Goal: Task Accomplishment & Management: Manage account settings

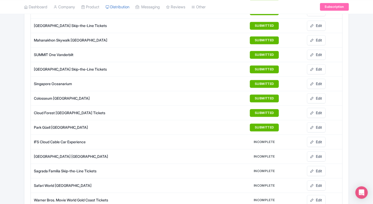
scroll to position [474, 0]
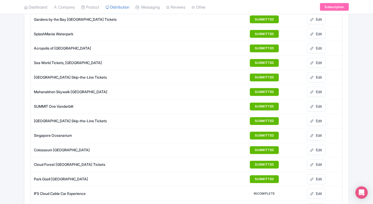
scroll to position [421, 0]
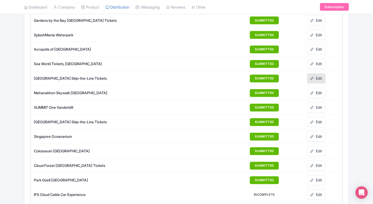
click at [311, 77] on icon at bounding box center [313, 79] width 4 height 4
click at [316, 118] on link "Edit" at bounding box center [316, 122] width 19 height 10
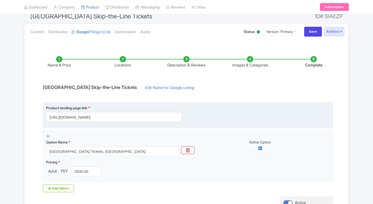
scroll to position [97, 0]
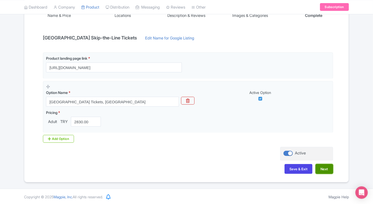
click at [326, 170] on button "Next" at bounding box center [325, 169] width 18 height 10
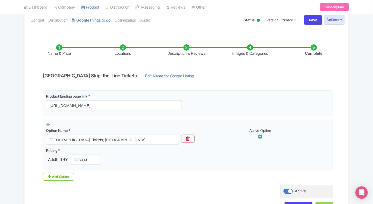
scroll to position [59, 0]
click at [57, 47] on li "Name & Price" at bounding box center [59, 51] width 64 height 12
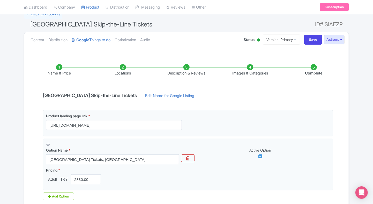
scroll to position [38, 0]
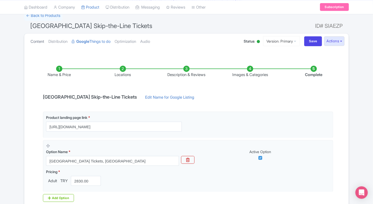
click at [37, 43] on link "Content" at bounding box center [38, 41] width 14 height 16
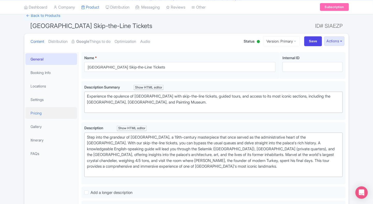
click at [46, 113] on link "Pricing" at bounding box center [51, 113] width 52 height 12
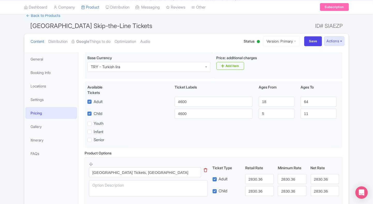
click at [132, 72] on div "Base Currency i TRY - Turkish lira TRY - Turkish lira" at bounding box center [149, 65] width 129 height 27
click at [137, 68] on div "TRY - Turkish lira" at bounding box center [149, 67] width 123 height 10
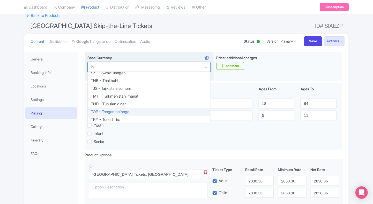
scroll to position [0, 0]
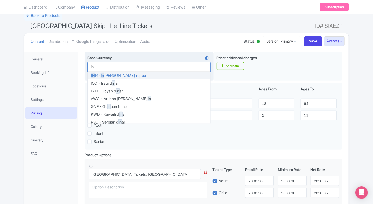
type input "inr"
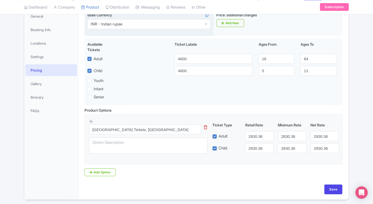
scroll to position [81, 0]
click at [10, 146] on div "← Back to Products Dolmabahçe Palace Skip-the-Line Tickets ID# SIAEZP Content D…" at bounding box center [186, 83] width 373 height 231
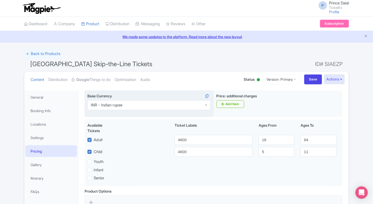
click at [195, 60] on h1 "Dolmabahçe Palace Skip-the-Line Tickets ID# SIAEZP" at bounding box center [186, 65] width 325 height 12
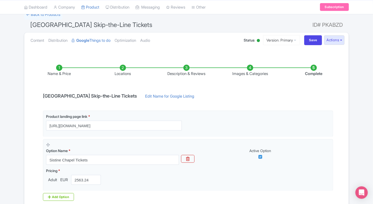
scroll to position [38, 0]
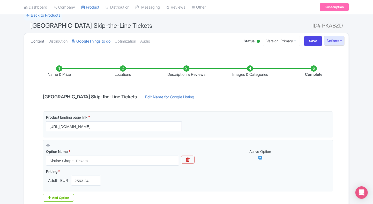
click at [35, 37] on link "Content" at bounding box center [38, 41] width 14 height 16
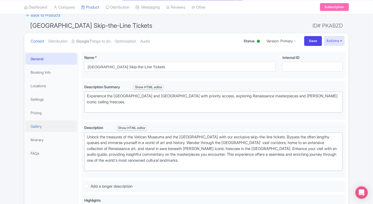
click at [47, 123] on link "Gallery" at bounding box center [51, 126] width 52 height 12
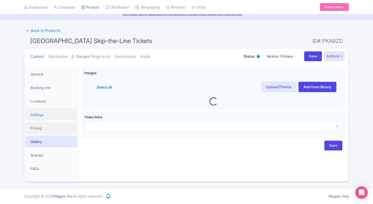
click at [51, 114] on ul "General Booking Info Locations Settings Pricing Gallery Itinerary FAQs" at bounding box center [51, 121] width 54 height 108
click at [43, 130] on link "Pricing" at bounding box center [51, 128] width 52 height 12
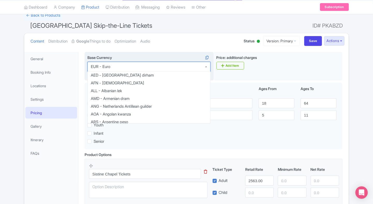
click at [132, 69] on div "EUR - Euro" at bounding box center [149, 67] width 123 height 10
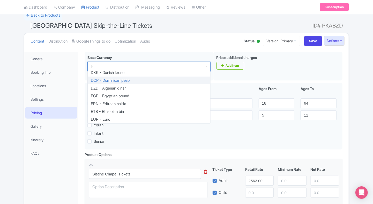
type input "inr"
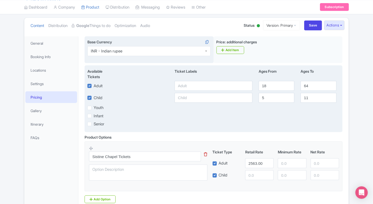
scroll to position [0, 0]
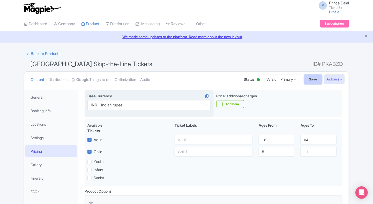
click at [306, 78] on input "Save" at bounding box center [313, 79] width 18 height 10
type input "Saving..."
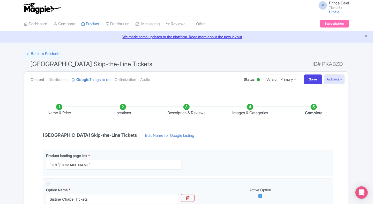
click at [41, 79] on link "Content" at bounding box center [38, 79] width 14 height 16
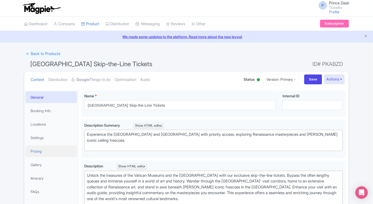
click at [55, 152] on link "Pricing" at bounding box center [51, 151] width 52 height 12
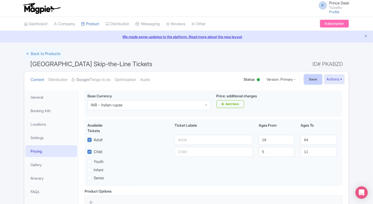
click at [307, 79] on input "Save" at bounding box center [313, 79] width 18 height 10
type input "Saving..."
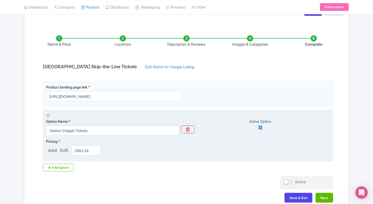
scroll to position [97, 0]
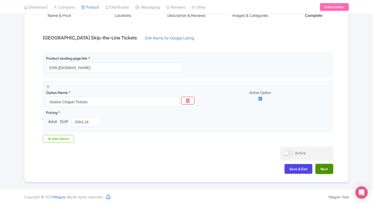
click at [324, 164] on button "Next" at bounding box center [325, 169] width 18 height 10
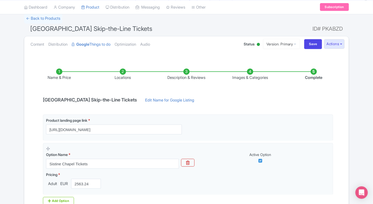
scroll to position [35, 0]
click at [33, 46] on link "Content" at bounding box center [38, 45] width 14 height 16
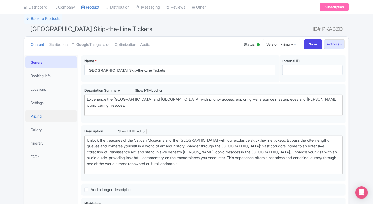
click at [33, 116] on link "Pricing" at bounding box center [51, 116] width 52 height 12
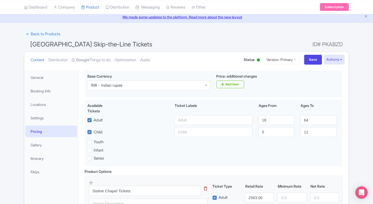
scroll to position [0, 0]
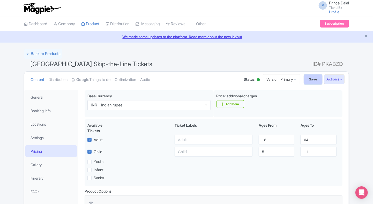
click at [304, 80] on input "Save" at bounding box center [313, 79] width 18 height 10
type input "Saving..."
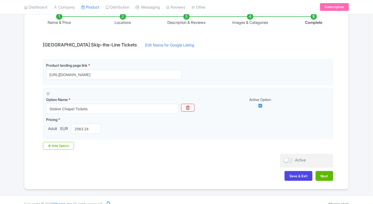
scroll to position [97, 0]
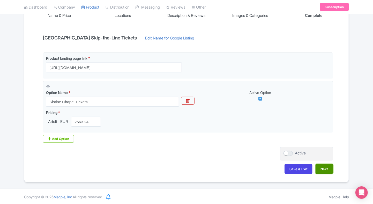
click at [323, 168] on button "Next" at bounding box center [325, 169] width 18 height 10
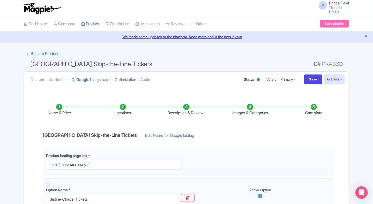
click at [136, 80] on link "Optimization" at bounding box center [125, 79] width 21 height 16
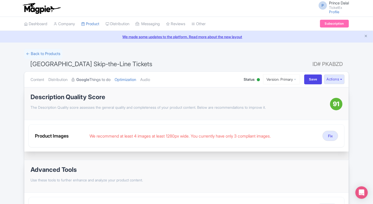
click at [109, 80] on link "Google Things to do" at bounding box center [91, 79] width 39 height 16
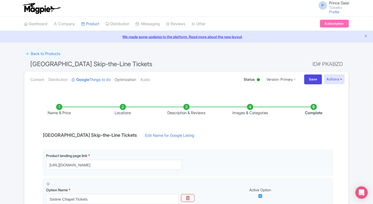
click at [124, 79] on link "Optimization" at bounding box center [125, 79] width 21 height 16
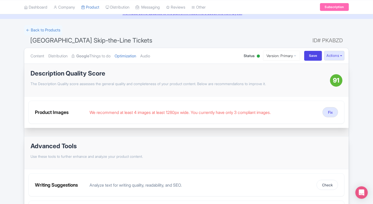
scroll to position [24, 0]
click at [330, 113] on button "Fix" at bounding box center [331, 112] width 16 height 10
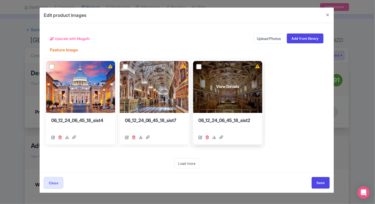
click at [200, 66] on input "checkbox" at bounding box center [199, 66] width 5 height 5
checkbox input "true"
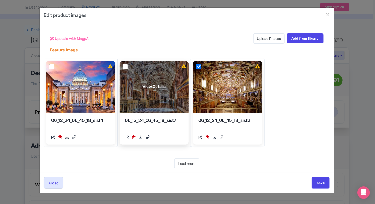
click at [126, 66] on input "checkbox" at bounding box center [125, 66] width 5 height 5
checkbox input "true"
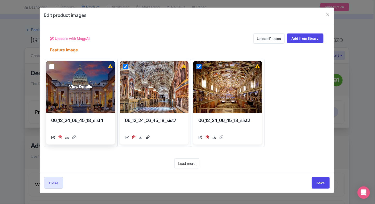
click at [53, 66] on input "checkbox" at bounding box center [51, 66] width 5 height 5
checkbox input "true"
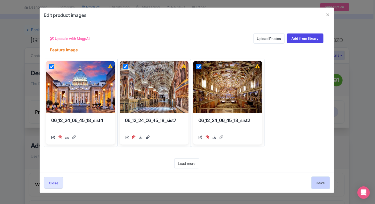
click at [317, 185] on input "Save" at bounding box center [321, 183] width 18 height 12
type input "Save"
click at [326, 17] on button "Close" at bounding box center [328, 15] width 12 height 15
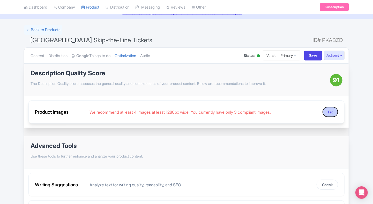
click at [326, 109] on button "Fix" at bounding box center [331, 112] width 16 height 10
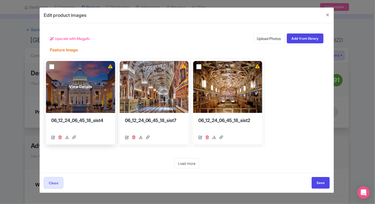
click at [52, 67] on input "checkbox" at bounding box center [51, 66] width 5 height 5
checkbox input "true"
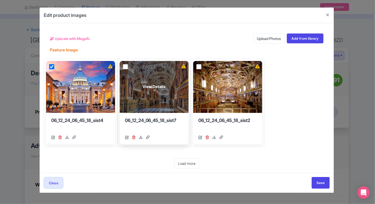
click at [125, 66] on input "checkbox" at bounding box center [125, 66] width 5 height 5
checkbox input "true"
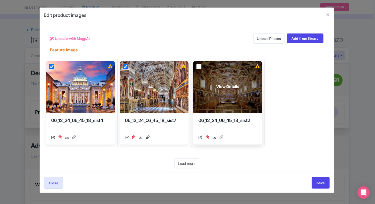
click at [197, 65] on input "checkbox" at bounding box center [199, 66] width 5 height 5
checkbox input "true"
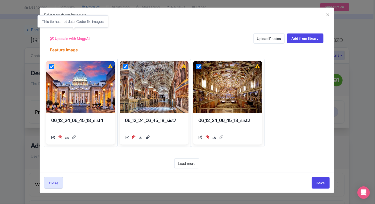
click at [67, 39] on span "Upscale with MagpAI" at bounding box center [72, 38] width 35 height 5
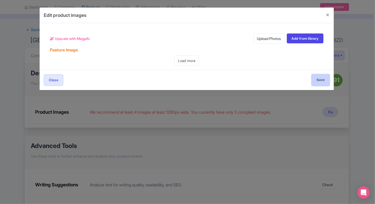
click at [330, 83] on input "Save" at bounding box center [321, 80] width 18 height 12
type input "Save"
click at [325, 16] on button "Close" at bounding box center [328, 15] width 12 height 15
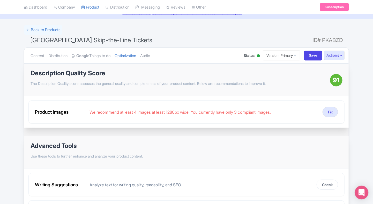
click at [363, 193] on icon "Open Intercom Messenger" at bounding box center [362, 192] width 7 height 7
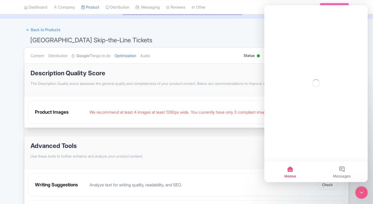
scroll to position [0, 0]
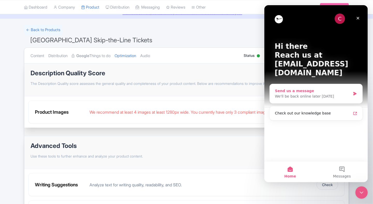
click at [304, 88] on div "Send us a message" at bounding box center [313, 90] width 76 height 5
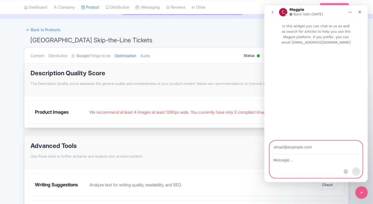
click at [282, 163] on textarea "Message…" at bounding box center [316, 158] width 93 height 9
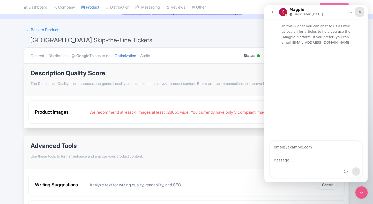
click at [359, 11] on icon "Close" at bounding box center [360, 12] width 3 height 3
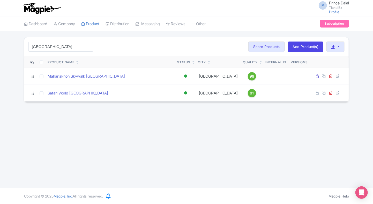
click at [88, 47] on input "bangkok" at bounding box center [60, 47] width 65 height 10
click at [77, 50] on input "sis" at bounding box center [60, 47] width 65 height 10
type input "sis"
click button "Search" at bounding box center [0, 0] width 0 height 0
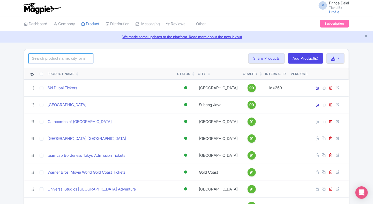
click at [42, 62] on input "search" at bounding box center [60, 58] width 65 height 10
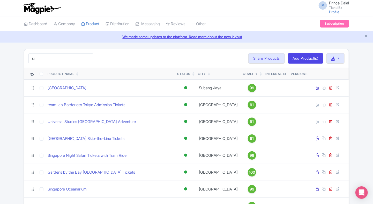
click at [6, 140] on div "si Search Bulk Actions Delete Add to Collection Share Products Add to Collectio…" at bounding box center [186, 165] width 373 height 233
click at [48, 62] on input "si" at bounding box center [60, 58] width 65 height 10
type input "s"
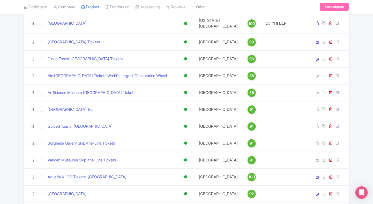
scroll to position [505, 0]
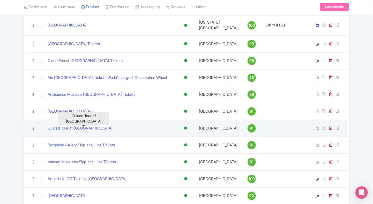
click at [63, 128] on link "Guided Tour of Basilica Cistern Istanbul" at bounding box center [80, 128] width 65 height 6
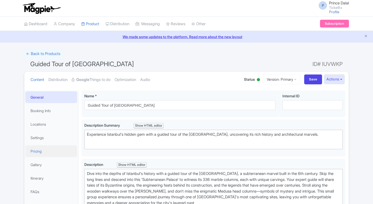
scroll to position [35, 0]
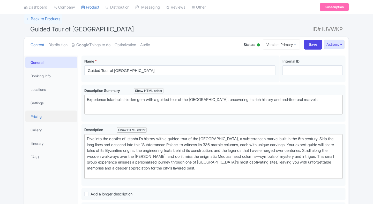
click at [43, 117] on link "Pricing" at bounding box center [51, 116] width 52 height 12
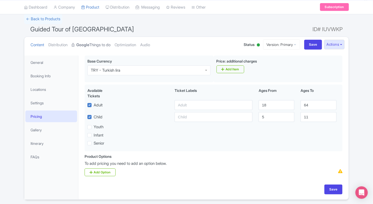
click at [95, 41] on link "Google Things to do" at bounding box center [91, 45] width 39 height 16
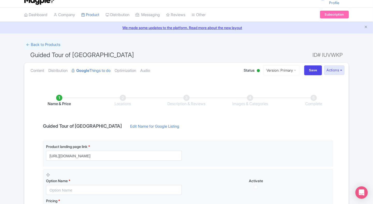
scroll to position [0, 0]
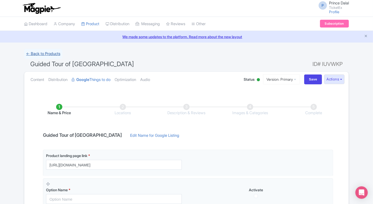
click at [26, 55] on link "← Back to Products" at bounding box center [43, 54] width 38 height 10
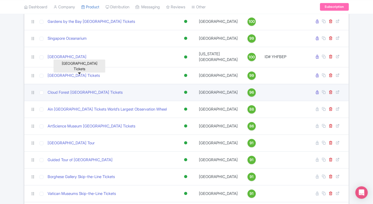
scroll to position [474, 0]
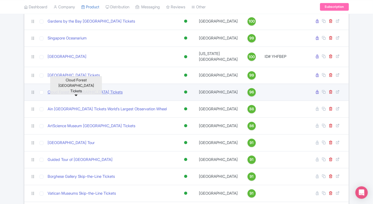
click at [83, 95] on link "Cloud Forest [GEOGRAPHIC_DATA] Tickets" at bounding box center [85, 92] width 75 height 6
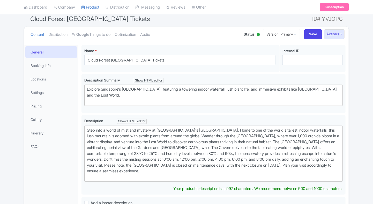
scroll to position [45, 0]
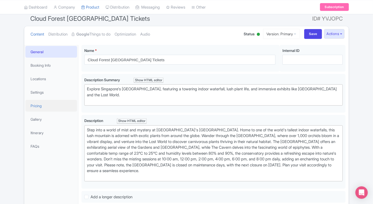
click at [45, 105] on link "Pricing" at bounding box center [51, 106] width 52 height 12
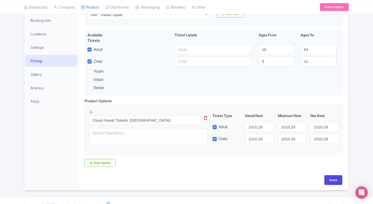
scroll to position [0, 0]
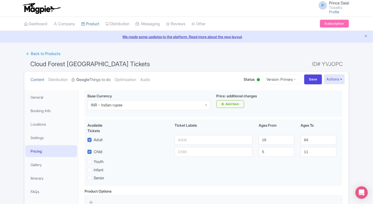
click at [90, 73] on link "Google Things to do" at bounding box center [91, 79] width 39 height 16
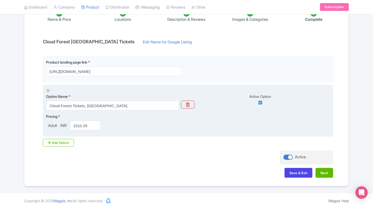
scroll to position [97, 0]
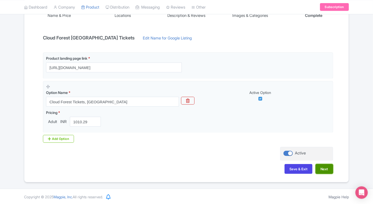
click at [322, 167] on button "Next" at bounding box center [325, 169] width 18 height 10
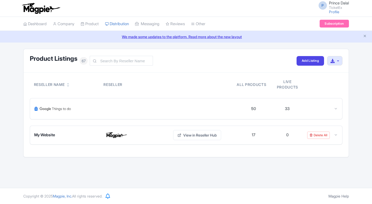
scroll to position [421, 0]
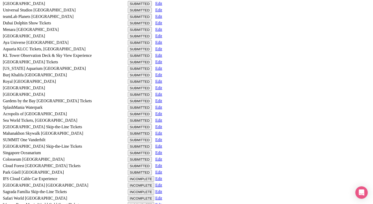
scroll to position [420, 0]
click at [162, 143] on link "Edit" at bounding box center [158, 145] width 7 height 4
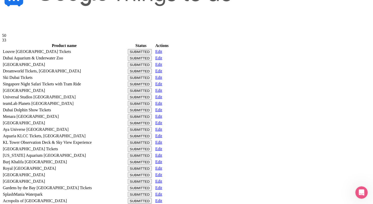
scroll to position [0, 0]
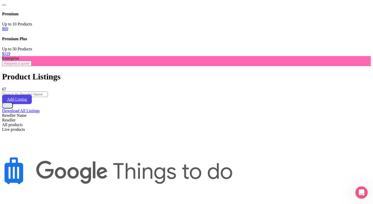
scroll to position [156, 0]
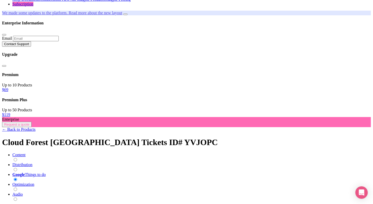
scroll to position [94, 0]
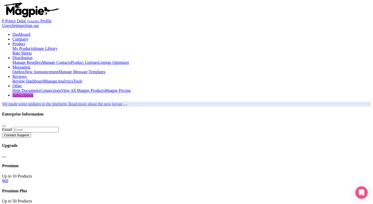
click at [52, 19] on link "Profile" at bounding box center [45, 21] width 11 height 4
click at [4, 19] on span "P" at bounding box center [3, 21] width 2 height 4
click at [39, 28] on link "Sign out" at bounding box center [32, 25] width 14 height 4
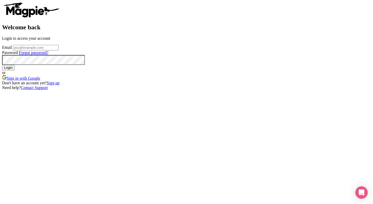
type input "[EMAIL_ADDRESS][PERSON_NAME][DOMAIN_NAME]"
click at [15, 70] on input "Login" at bounding box center [8, 67] width 13 height 5
type input "Logging in..."
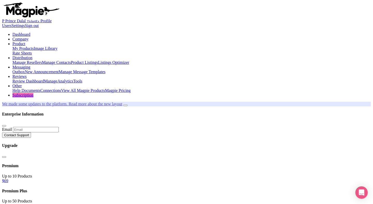
click at [266, 32] on ul "Dashboard Company Product My Products Image Library Rate Sheets Distribution Ma…" at bounding box center [186, 64] width 369 height 65
click at [34, 46] on link "My Products" at bounding box center [22, 48] width 21 height 4
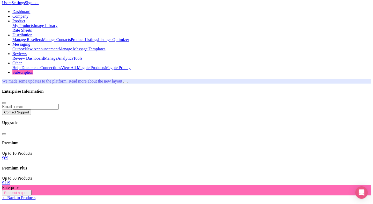
scroll to position [12, 0]
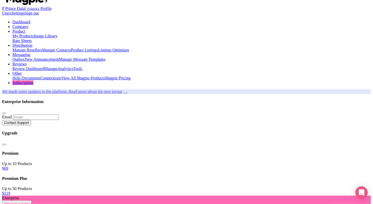
scroll to position [295, 0]
type input "inr"
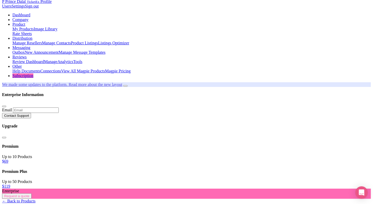
scroll to position [19, 0]
type input "Saving..."
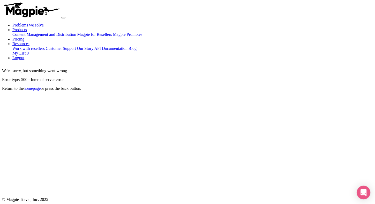
click at [366, 198] on body "Problems we solve Products Content Management and Distribution Magpie for Resel…" at bounding box center [187, 104] width 371 height 204
click at [361, 188] on div "Open Intercom Messenger" at bounding box center [364, 192] width 14 height 14
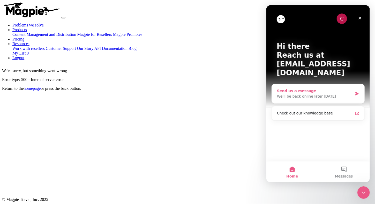
click at [303, 93] on div "We'll be back online later today" at bounding box center [315, 95] width 76 height 5
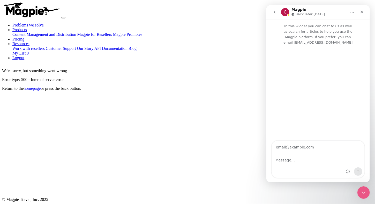
click at [296, 151] on input "Your email" at bounding box center [318, 147] width 86 height 13
type input "Prince.dalal@ticketex.co"
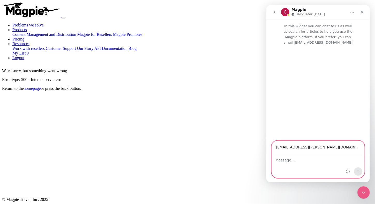
click at [297, 158] on textarea "Message…" at bounding box center [318, 158] width 93 height 9
type textarea "we are facing a internal system error(error type 500) kindly resolve it"
click at [361, 171] on button "Send a message…" at bounding box center [358, 171] width 8 height 8
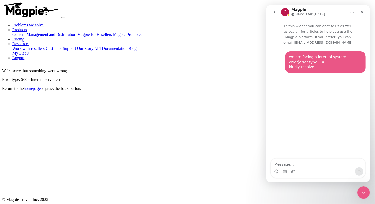
click at [232, 118] on div "We're sorry, but something went wrong. Error type: 500 - Internal server error …" at bounding box center [187, 120] width 371 height 112
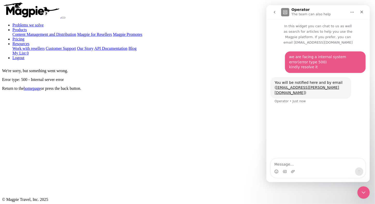
click at [275, 11] on icon "go back" at bounding box center [275, 12] width 2 height 3
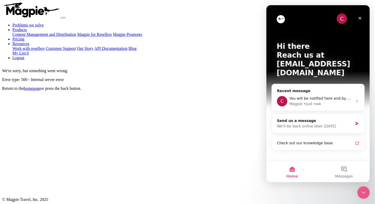
click at [362, 19] on icon "Close" at bounding box center [360, 18] width 4 height 4
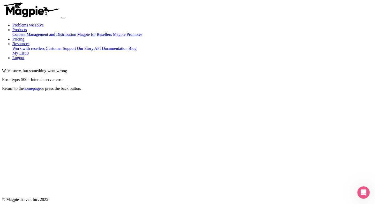
click at [205, 90] on div "We're sorry, but something went wrong. Error type: 500 - Internal server error …" at bounding box center [187, 120] width 371 height 112
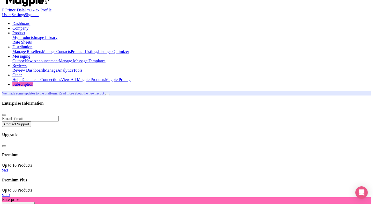
scroll to position [11, 0]
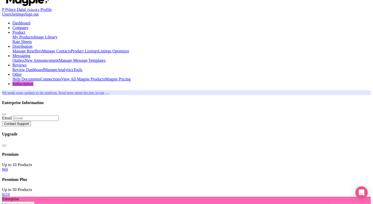
click at [30, 21] on link "Dashboard" at bounding box center [21, 23] width 18 height 4
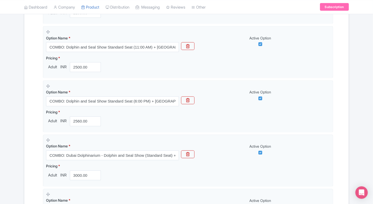
scroll to position [482, 0]
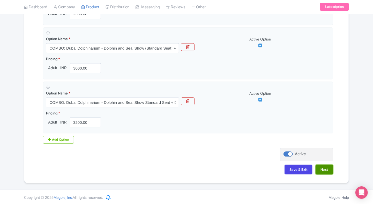
click at [320, 170] on button "Next" at bounding box center [325, 169] width 18 height 10
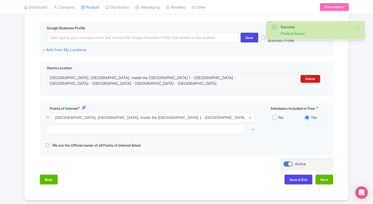
scroll to position [138, 0]
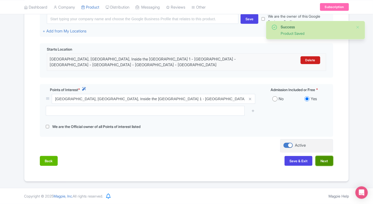
click at [332, 161] on button "Next" at bounding box center [325, 161] width 18 height 10
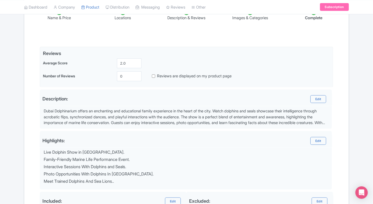
scroll to position [170, 0]
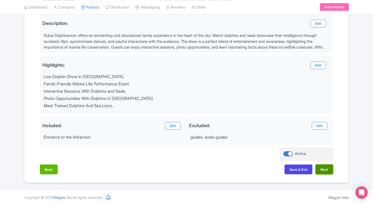
click at [327, 170] on button "Next" at bounding box center [325, 169] width 18 height 10
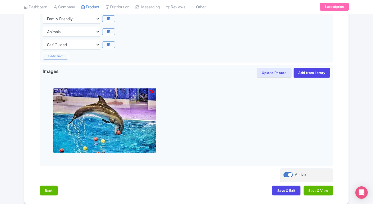
scroll to position [599, 0]
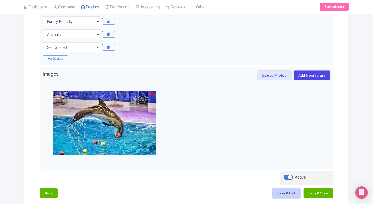
click at [293, 193] on button "Save & Exit" at bounding box center [287, 193] width 28 height 10
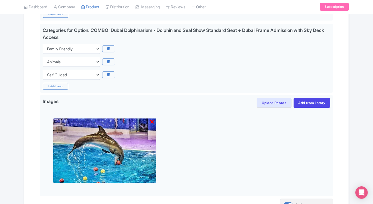
scroll to position [571, 0]
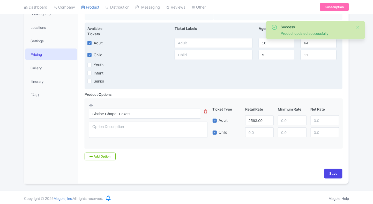
scroll to position [98, 0]
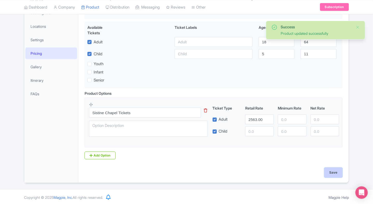
click at [327, 167] on input "Save" at bounding box center [334, 172] width 18 height 10
type input "Saving..."
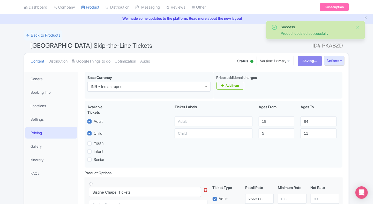
scroll to position [0, 0]
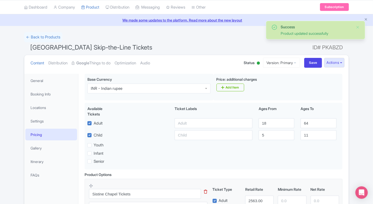
scroll to position [11, 0]
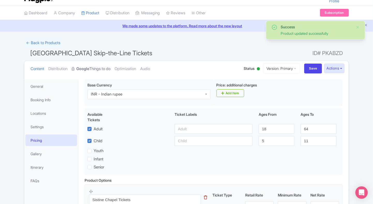
click at [104, 70] on link "Google Things to do" at bounding box center [91, 69] width 39 height 16
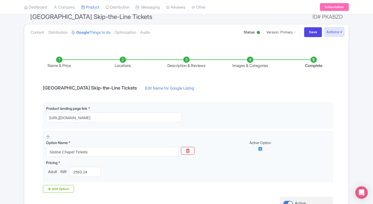
scroll to position [46, 0]
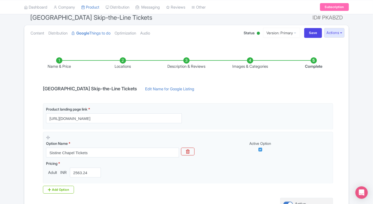
click at [60, 60] on li "Name & Price" at bounding box center [59, 63] width 64 height 12
click at [35, 35] on link "Content" at bounding box center [38, 33] width 14 height 16
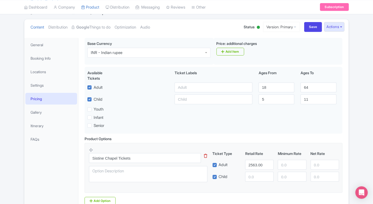
scroll to position [0, 0]
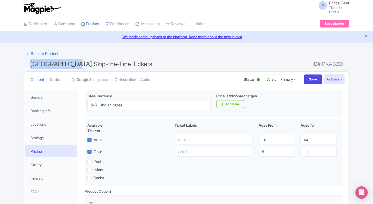
drag, startPoint x: 27, startPoint y: 63, endPoint x: 70, endPoint y: 66, distance: 43.6
click at [70, 66] on h1 "Sistine Chapel Skip-the-Line Tickets ID# PKABZD" at bounding box center [186, 65] width 325 height 12
copy span "Sistine Chapel"
click at [0, 140] on html "P Prince Dalal TicketEx Profile Users Settings Sign out Dashboard Company Produ…" at bounding box center [186, 102] width 373 height 204
click at [97, 80] on link "Google Things to do" at bounding box center [91, 79] width 39 height 16
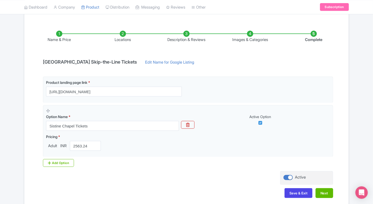
scroll to position [97, 0]
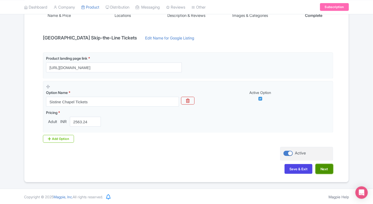
click at [326, 165] on button "Next" at bounding box center [325, 169] width 18 height 10
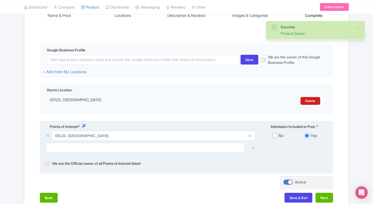
scroll to position [134, 0]
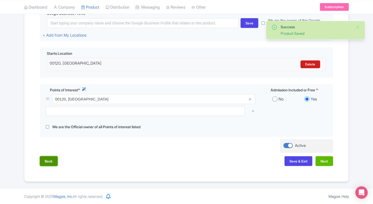
click at [55, 160] on button "Back" at bounding box center [49, 161] width 18 height 10
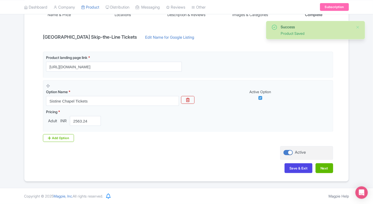
scroll to position [97, 0]
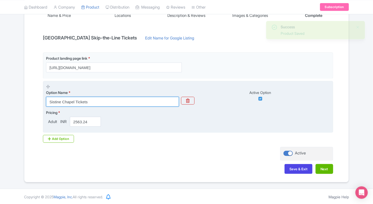
click at [75, 101] on input "Sistine Chapel Tickets" at bounding box center [112, 102] width 133 height 10
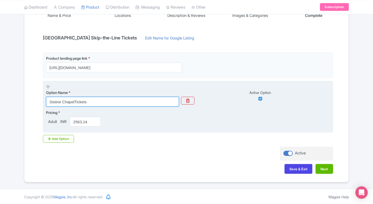
type input "Sistine Chapel Tickets"
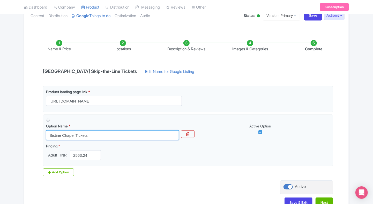
scroll to position [61, 0]
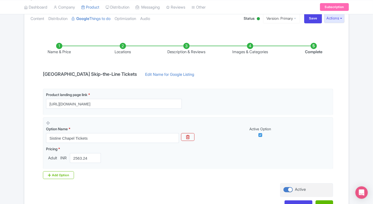
click at [23, 104] on div "Success Product Saved ← Back to Products Sistine Chapel Skip-the-Line Tickets I…" at bounding box center [186, 103] width 331 height 230
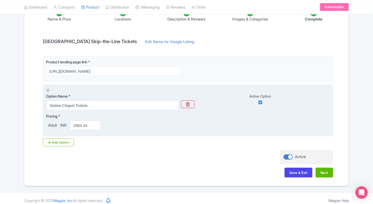
scroll to position [97, 0]
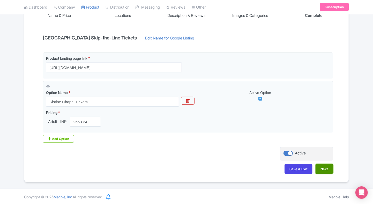
click at [320, 169] on button "Next" at bounding box center [325, 169] width 18 height 10
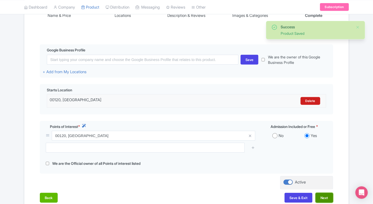
click at [328, 200] on button "Next" at bounding box center [325, 197] width 18 height 10
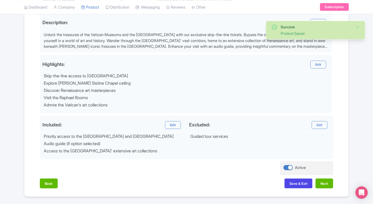
scroll to position [185, 0]
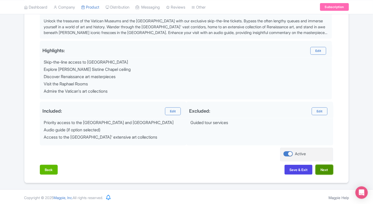
click at [323, 169] on button "Next" at bounding box center [325, 169] width 18 height 10
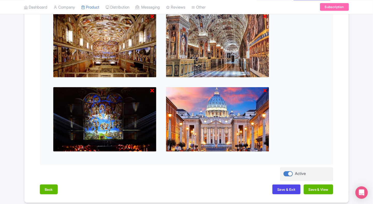
scroll to position [236, 0]
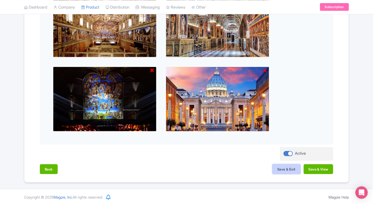
click at [284, 168] on button "Save & Exit" at bounding box center [287, 169] width 28 height 10
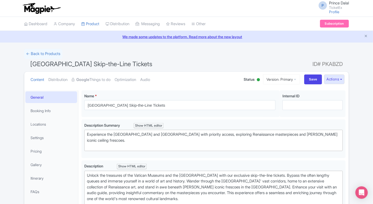
click at [369, 34] on link "We made some updates to the platform. Read more about the new layout" at bounding box center [186, 36] width 367 height 5
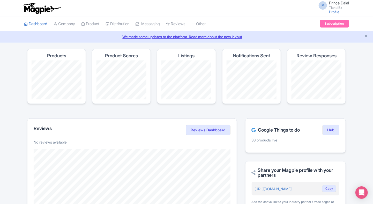
scroll to position [188, 0]
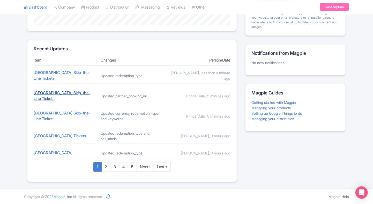
click at [56, 91] on link "[GEOGRAPHIC_DATA] Skip-the-Line Tickets" at bounding box center [62, 95] width 57 height 11
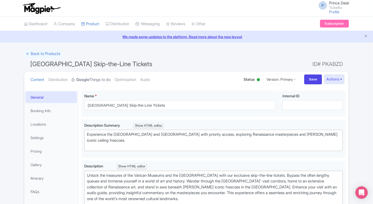
click at [101, 83] on link "Google Things to do" at bounding box center [91, 79] width 39 height 16
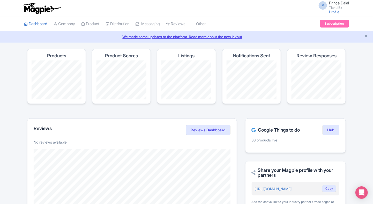
scroll to position [188, 0]
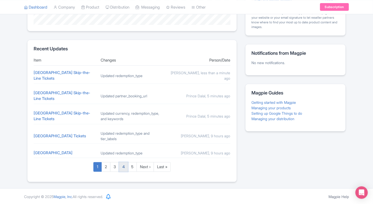
click at [122, 169] on link "4" at bounding box center [123, 167] width 9 height 10
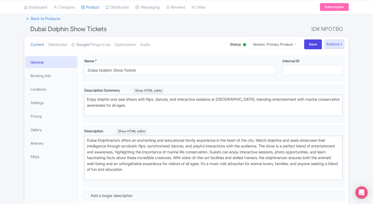
scroll to position [32, 0]
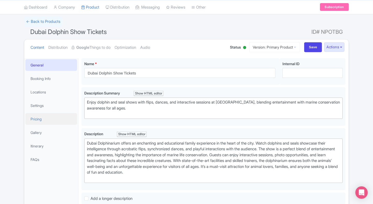
click at [39, 119] on link "Pricing" at bounding box center [51, 119] width 52 height 12
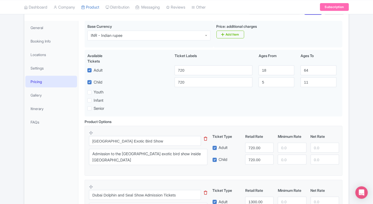
scroll to position [0, 0]
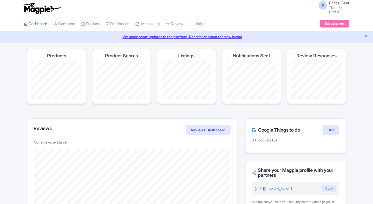
scroll to position [187, 0]
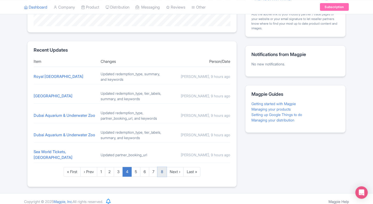
click at [158, 167] on link "8" at bounding box center [162, 172] width 9 height 10
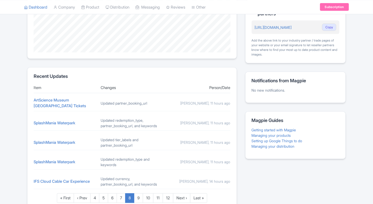
scroll to position [191, 0]
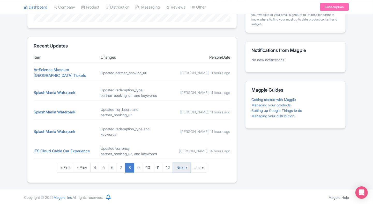
click at [181, 168] on link "Next ›" at bounding box center [181, 168] width 17 height 10
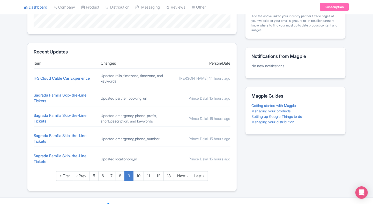
scroll to position [194, 0]
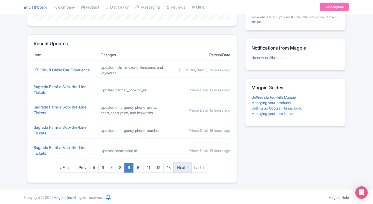
click at [181, 167] on link "Next ›" at bounding box center [182, 168] width 17 height 10
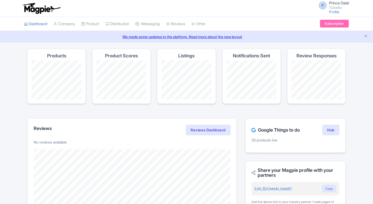
scroll to position [199, 0]
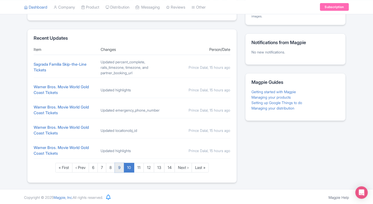
click at [122, 171] on link "9" at bounding box center [119, 168] width 9 height 10
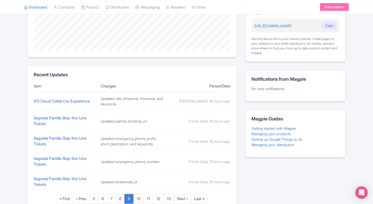
scroll to position [194, 0]
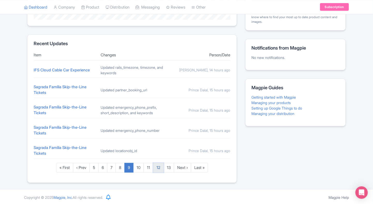
click at [159, 167] on link "12" at bounding box center [158, 168] width 11 height 10
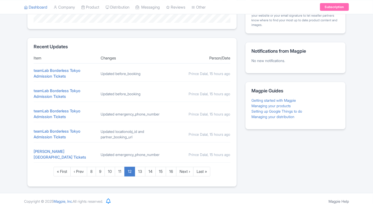
scroll to position [194, 0]
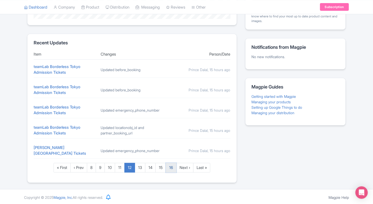
click at [169, 163] on link "16" at bounding box center [171, 168] width 11 height 10
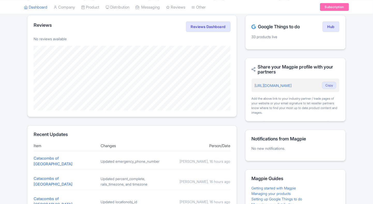
scroll to position [175, 0]
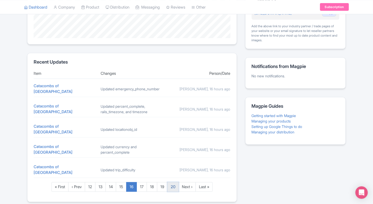
click at [177, 182] on link "20" at bounding box center [173, 187] width 11 height 10
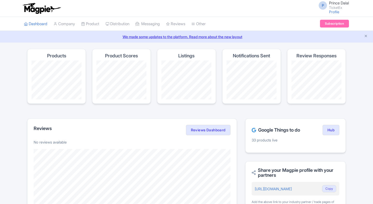
scroll to position [180, 0]
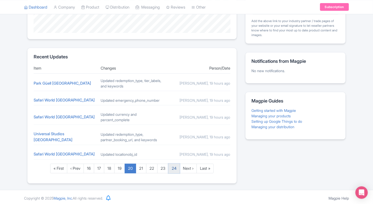
click at [177, 164] on link "24" at bounding box center [174, 168] width 11 height 10
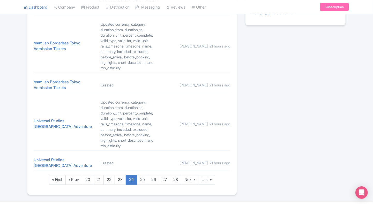
scroll to position [306, 0]
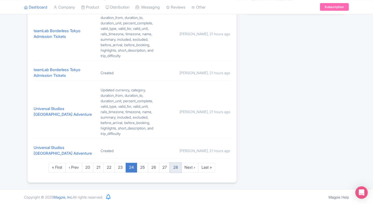
click at [178, 164] on link "28" at bounding box center [175, 168] width 11 height 10
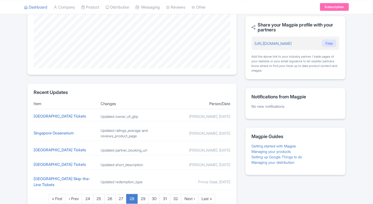
scroll to position [194, 0]
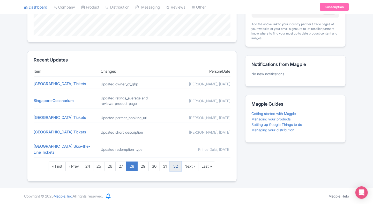
click at [181, 165] on link "32" at bounding box center [175, 166] width 11 height 10
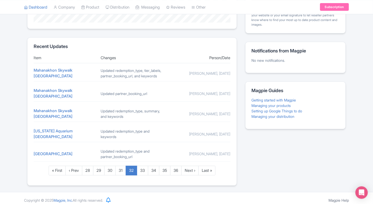
scroll to position [184, 0]
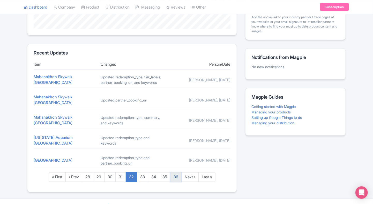
click at [175, 175] on link "36" at bounding box center [175, 177] width 11 height 10
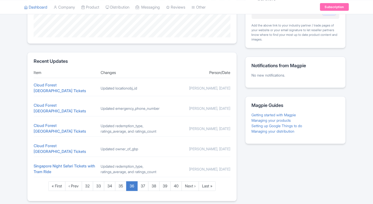
scroll to position [176, 0]
click at [180, 181] on link "40" at bounding box center [176, 186] width 11 height 10
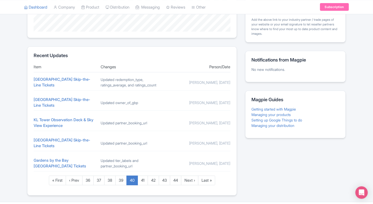
scroll to position [194, 0]
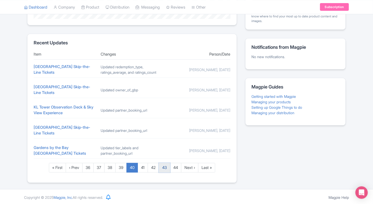
click at [169, 167] on link "43" at bounding box center [164, 168] width 11 height 10
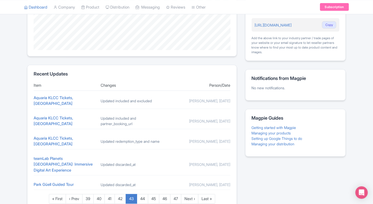
scroll to position [166, 0]
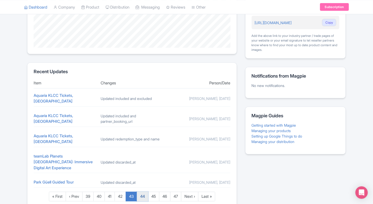
click at [142, 191] on link "44" at bounding box center [142, 196] width 11 height 10
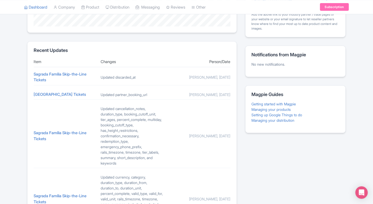
scroll to position [317, 0]
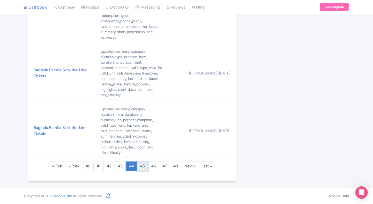
click at [140, 168] on link "45" at bounding box center [142, 166] width 11 height 10
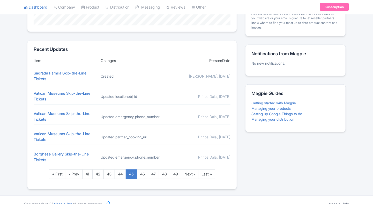
scroll to position [194, 0]
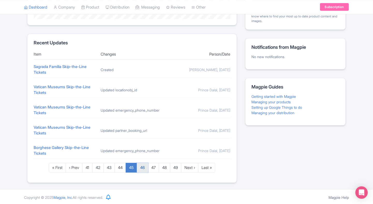
click at [148, 166] on link "46" at bounding box center [142, 168] width 11 height 10
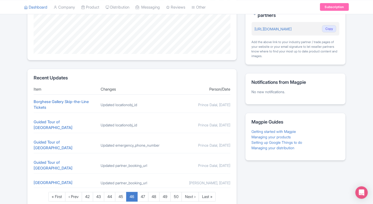
scroll to position [188, 0]
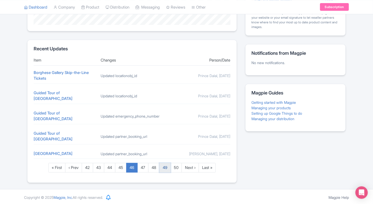
click at [167, 163] on link "49" at bounding box center [164, 168] width 11 height 10
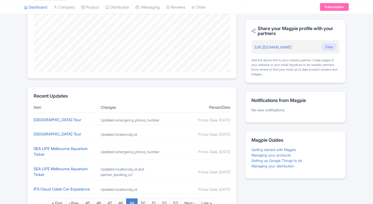
scroll to position [177, 0]
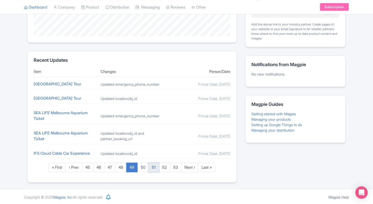
click at [154, 168] on link "51" at bounding box center [154, 167] width 11 height 10
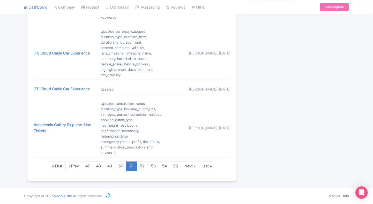
scroll to position [317, 0]
click at [164, 163] on link "54" at bounding box center [164, 166] width 11 height 10
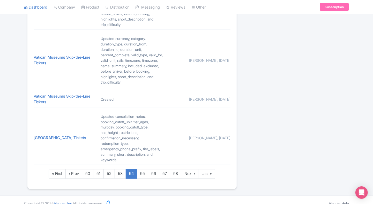
scroll to position [349, 0]
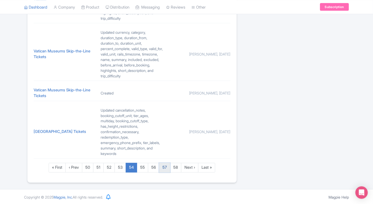
click at [168, 165] on link "57" at bounding box center [164, 168] width 11 height 10
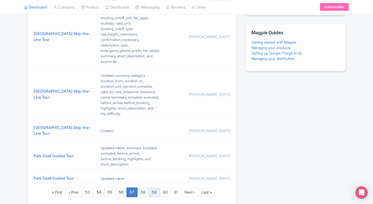
scroll to position [251, 0]
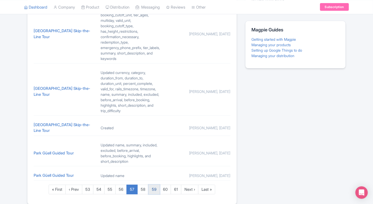
click at [151, 186] on link "59" at bounding box center [154, 189] width 11 height 10
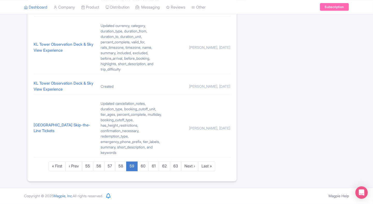
scroll to position [317, 0]
click at [154, 168] on link "61" at bounding box center [154, 166] width 11 height 10
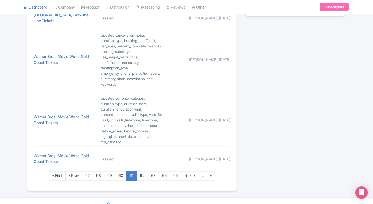
scroll to position [304, 0]
click at [160, 177] on link "64" at bounding box center [164, 175] width 11 height 10
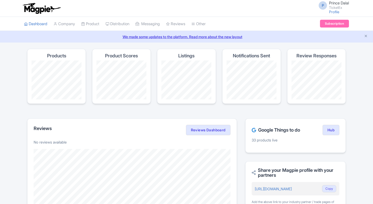
scroll to position [180, 0]
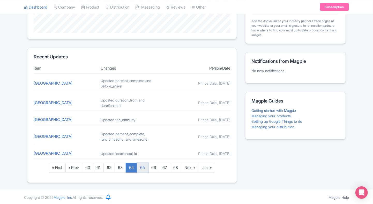
click at [140, 164] on link "65" at bounding box center [142, 168] width 11 height 10
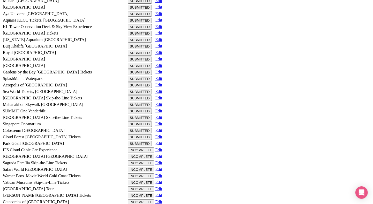
scroll to position [449, 0]
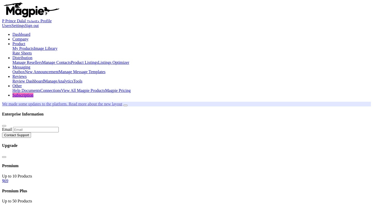
scroll to position [24, 0]
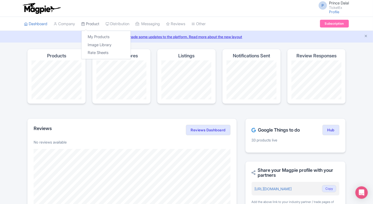
click at [88, 25] on link "Product" at bounding box center [90, 24] width 18 height 14
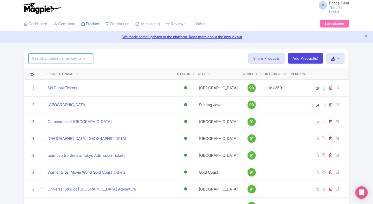
click at [68, 62] on input "search" at bounding box center [60, 58] width 65 height 10
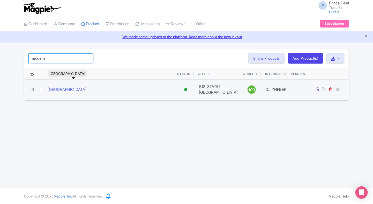
type input "modern"
click at [70, 86] on link "[GEOGRAPHIC_DATA]" at bounding box center [67, 89] width 39 height 6
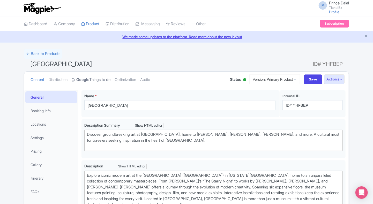
click at [89, 77] on strong "Google" at bounding box center [82, 80] width 13 height 6
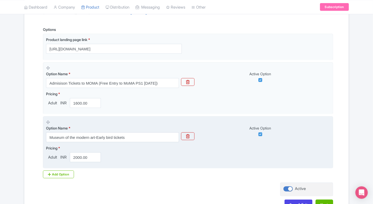
scroll to position [158, 0]
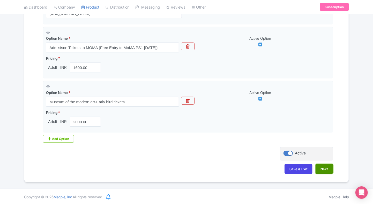
click at [323, 169] on button "Next" at bounding box center [325, 169] width 18 height 10
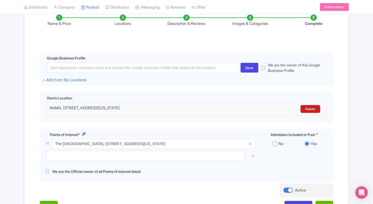
scroll to position [89, 0]
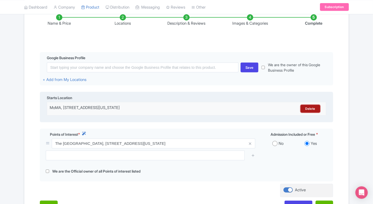
click at [303, 108] on link "Delete" at bounding box center [311, 109] width 20 height 8
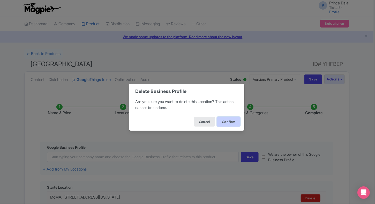
click at [231, 124] on button "Confirm" at bounding box center [228, 122] width 23 height 10
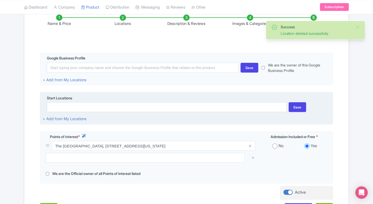
scroll to position [89, 0]
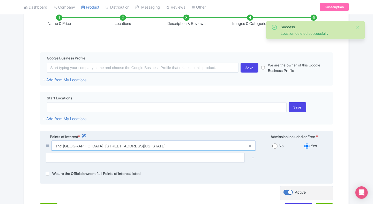
drag, startPoint x: 55, startPoint y: 145, endPoint x: 179, endPoint y: 144, distance: 124.3
click at [179, 144] on input "The Museum of Modern Art, 11 W 53rd St, New York, NY 10019, USA" at bounding box center [154, 146] width 204 height 10
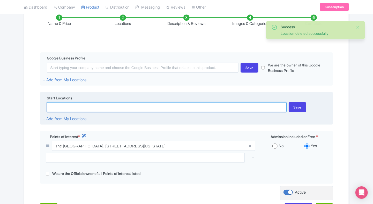
click at [129, 111] on input at bounding box center [167, 107] width 240 height 10
paste input "The Museum of Modern Art, 11 W 53rd St, New York, NY 10019, USA"
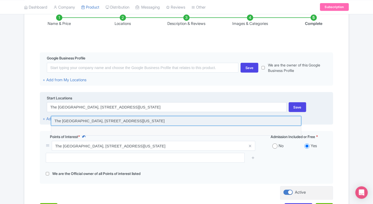
click at [66, 119] on input at bounding box center [176, 121] width 251 height 10
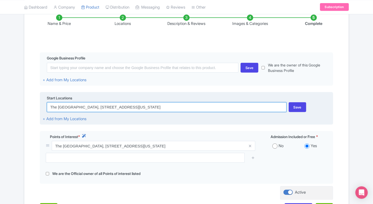
click at [187, 104] on input "The Museum of Modern Art, 11 W 53rd St, New York, NY 10019, USA" at bounding box center [167, 107] width 240 height 10
paste input "11 W 53rd St, New York, NY 10019, United States"
type input "11 W 53rd St, New York, NY 10019, United States"
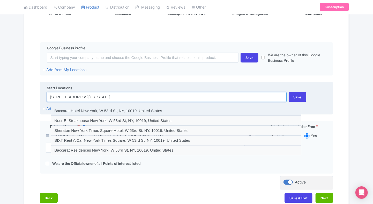
scroll to position [87, 0]
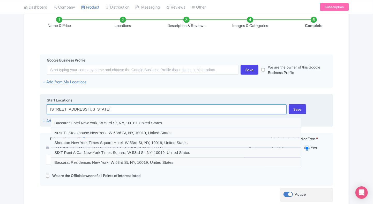
click at [142, 108] on input "11 W 53rd St, New York, NY 10019, United States" at bounding box center [167, 109] width 240 height 10
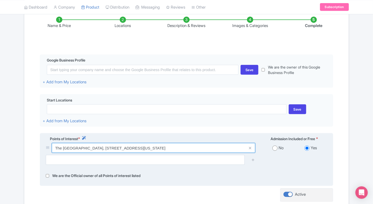
click at [131, 149] on input "The Museum of Modern Art, 11 W 53rd St, New York, NY 10019, USA" at bounding box center [154, 148] width 204 height 10
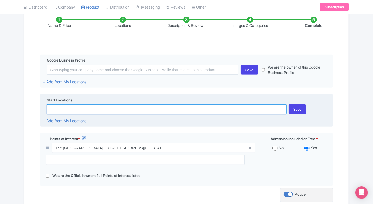
click at [120, 108] on input at bounding box center [167, 109] width 240 height 10
paste input "The Museum of Modern Art, 11 W 53rd St, New York, NY 10019, USA"
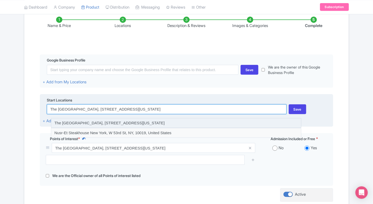
type input "The Museum of Modern Art, 11 W 53rd St, New York, NY 10019, USA"
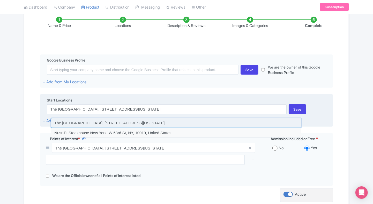
click at [150, 120] on input at bounding box center [176, 123] width 251 height 10
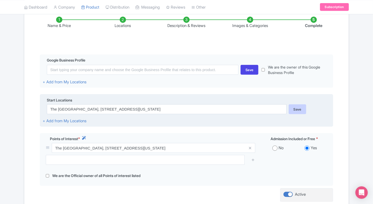
click at [293, 105] on div "Save" at bounding box center [298, 109] width 18 height 10
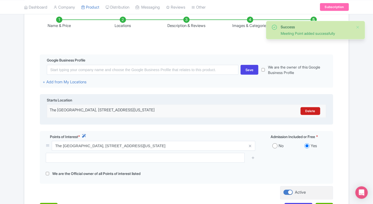
scroll to position [134, 0]
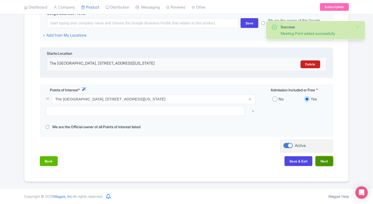
click at [326, 163] on button "Next" at bounding box center [325, 161] width 18 height 10
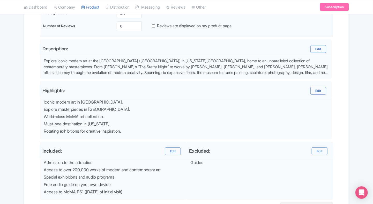
scroll to position [199, 0]
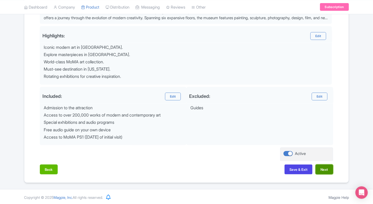
click at [324, 166] on button "Next" at bounding box center [325, 169] width 18 height 10
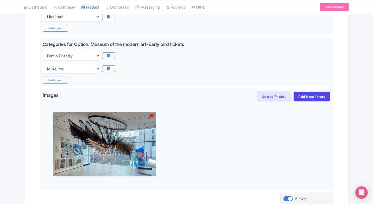
scroll to position [226, 0]
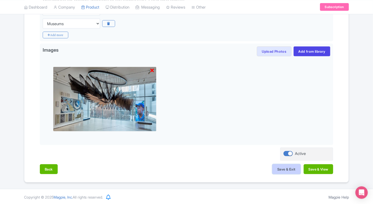
click at [282, 165] on button "Save & Exit" at bounding box center [287, 169] width 28 height 10
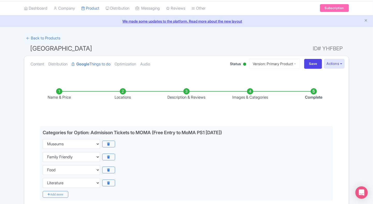
scroll to position [13, 0]
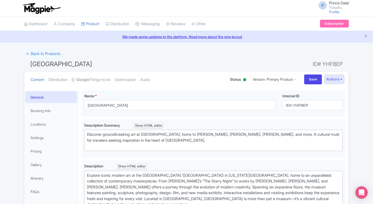
click at [163, 65] on h1 "Museum of Modern Art NYC ID# YHFBEP" at bounding box center [186, 65] width 325 height 12
click at [97, 17] on link "Product" at bounding box center [90, 24] width 18 height 14
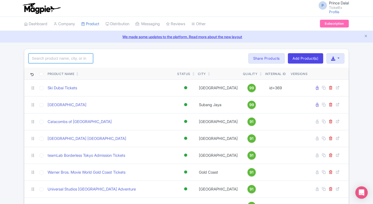
click at [69, 57] on input "search" at bounding box center [60, 58] width 65 height 10
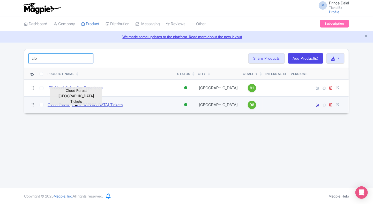
type input "clo"
click at [62, 102] on link "Cloud Forest [GEOGRAPHIC_DATA] Tickets" at bounding box center [85, 105] width 75 height 6
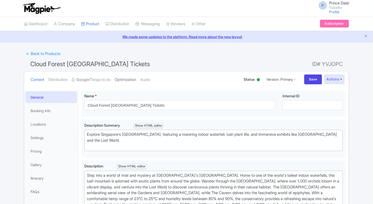
click at [123, 75] on link "Optimization" at bounding box center [125, 79] width 21 height 16
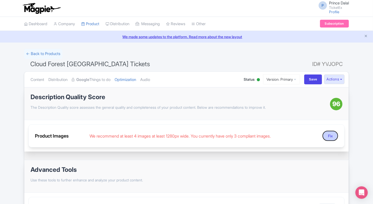
click at [334, 136] on button "Fix" at bounding box center [331, 135] width 16 height 10
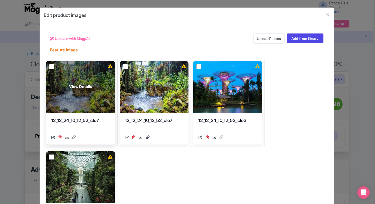
click at [50, 68] on input "checkbox" at bounding box center [51, 66] width 5 height 5
checkbox input "true"
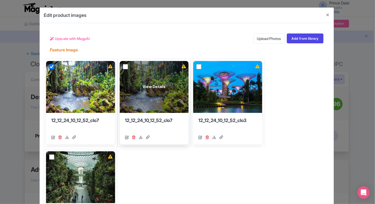
click at [127, 67] on input "checkbox" at bounding box center [125, 66] width 5 height 5
checkbox input "true"
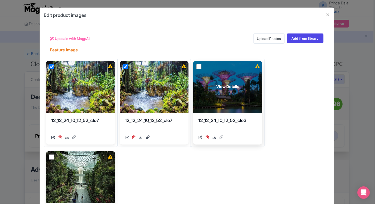
click at [199, 66] on input "checkbox" at bounding box center [199, 66] width 5 height 5
checkbox input "true"
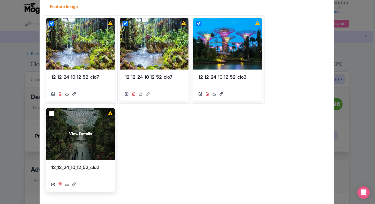
scroll to position [45, 0]
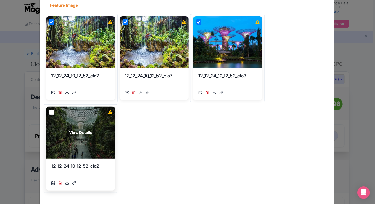
click at [51, 112] on input "checkbox" at bounding box center [51, 112] width 5 height 5
checkbox input "true"
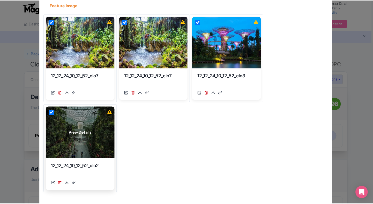
scroll to position [0, 0]
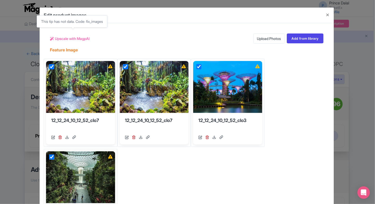
click at [78, 39] on span "Upscale with MagpAI" at bounding box center [72, 38] width 35 height 5
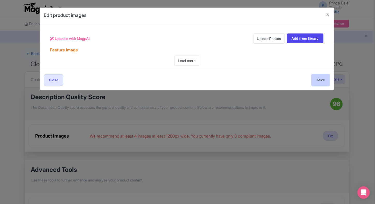
click at [315, 79] on input "Save" at bounding box center [321, 80] width 18 height 12
type input "Save"
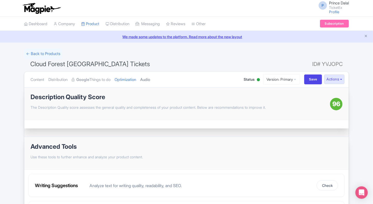
click at [150, 74] on link "Audio" at bounding box center [145, 79] width 10 height 16
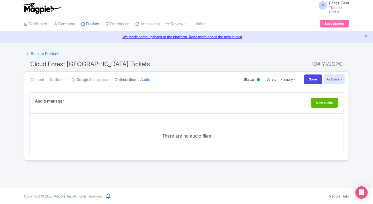
click at [130, 78] on link "Optimization" at bounding box center [125, 79] width 21 height 16
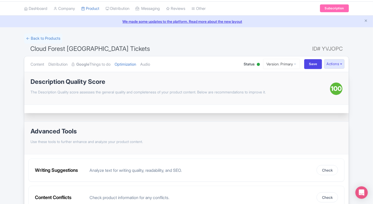
scroll to position [16, 0]
click at [93, 58] on link "Google Things to do" at bounding box center [91, 64] width 39 height 16
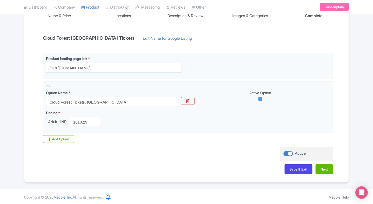
scroll to position [97, 0]
click at [326, 168] on button "Next" at bounding box center [325, 169] width 18 height 10
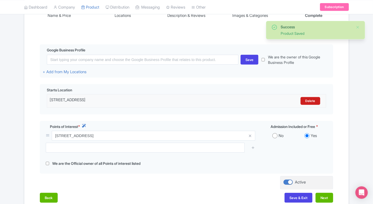
scroll to position [134, 0]
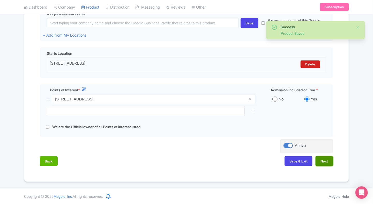
click at [317, 158] on button "Next" at bounding box center [325, 161] width 18 height 10
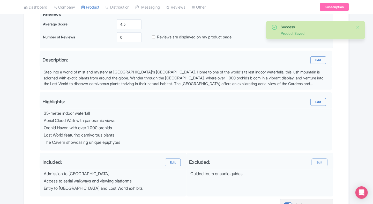
scroll to position [185, 0]
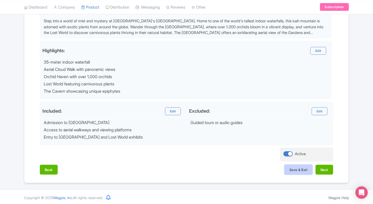
click at [295, 172] on button "Save & Exit" at bounding box center [299, 169] width 28 height 10
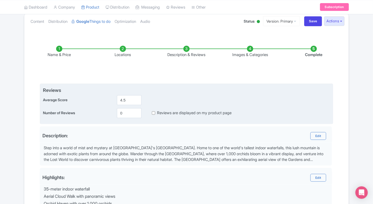
scroll to position [52, 0]
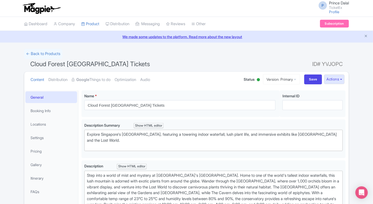
type trix-editor "<div>Step into a world of mist and mystery at [GEOGRAPHIC_DATA]'s [GEOGRAPHIC_D…"
